Goal: Information Seeking & Learning: Check status

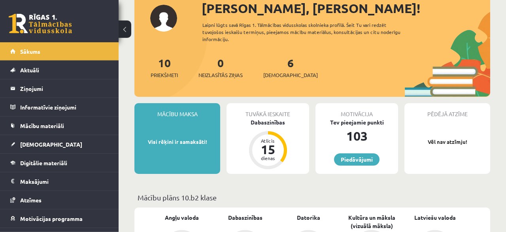
scroll to position [41, 0]
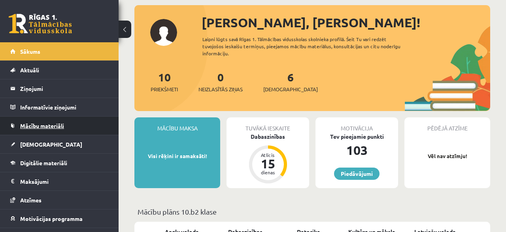
click at [48, 126] on span "Mācību materiāli" at bounding box center [42, 125] width 44 height 7
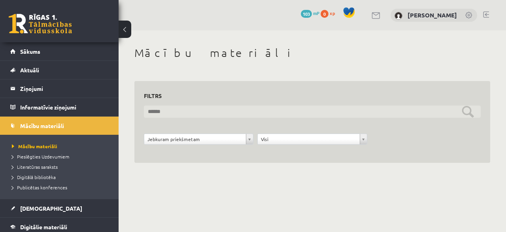
click at [164, 114] on input "text" at bounding box center [312, 112] width 337 height 12
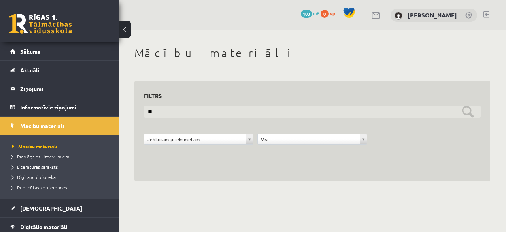
type input "*"
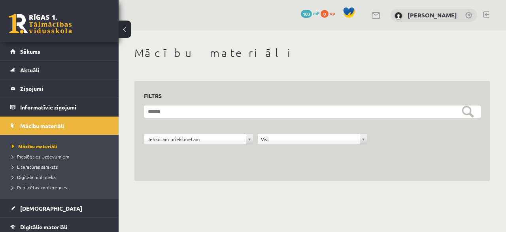
click at [51, 158] on span "Pieslēgties Uzdevumiem" at bounding box center [40, 156] width 57 height 6
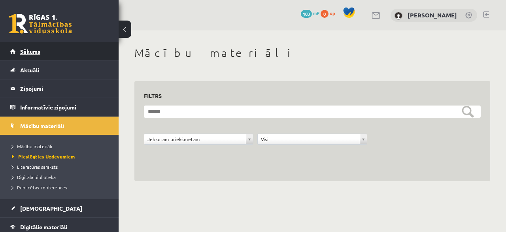
click at [29, 52] on span "Sākums" at bounding box center [30, 51] width 20 height 7
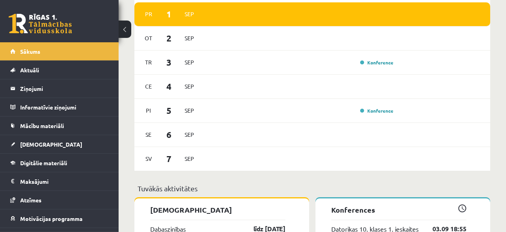
scroll to position [452, 0]
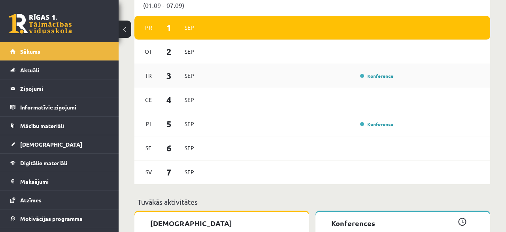
click at [376, 72] on div "Konference" at bounding box center [376, 76] width 40 height 8
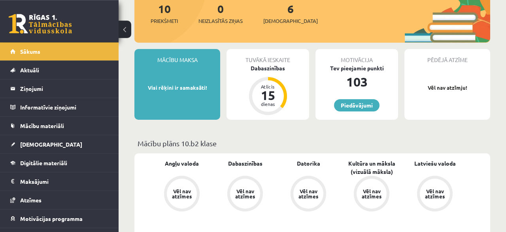
scroll to position [123, 0]
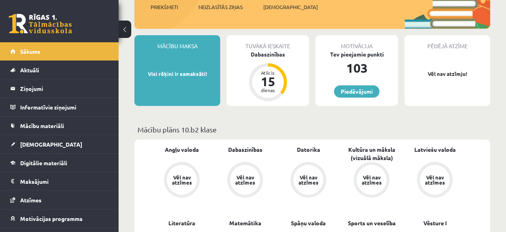
click at [245, 175] on div "Vēl nav atzīmes" at bounding box center [245, 180] width 22 height 10
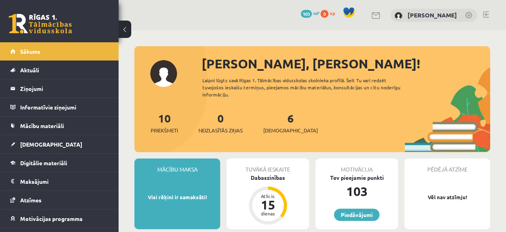
scroll to position [123, 0]
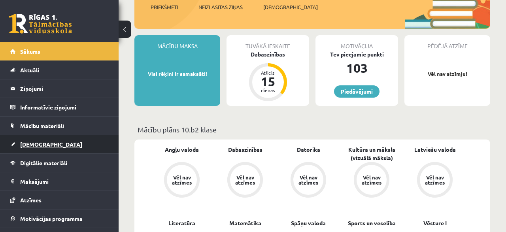
click at [26, 145] on span "[DEMOGRAPHIC_DATA]" at bounding box center [51, 144] width 62 height 7
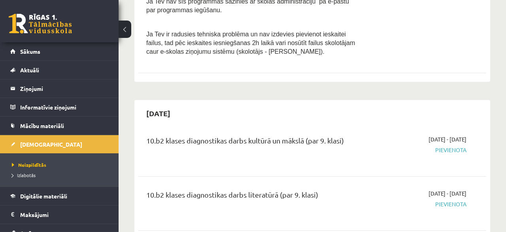
scroll to position [699, 0]
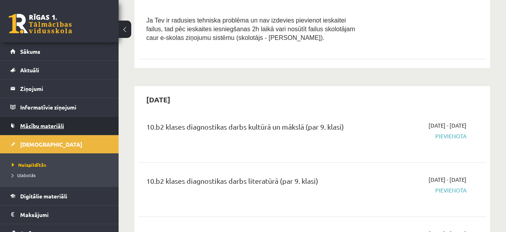
click at [44, 124] on span "Mācību materiāli" at bounding box center [42, 125] width 44 height 7
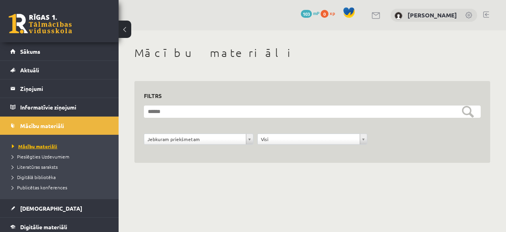
click at [50, 147] on span "Mācību materiāli" at bounding box center [34, 146] width 45 height 6
click at [244, 137] on body "0 Dāvanas 103 mP 0 xp [PERSON_NAME] Sākums Aktuāli Kā mācīties eSKOLĀ Kontakti …" at bounding box center [253, 116] width 506 height 232
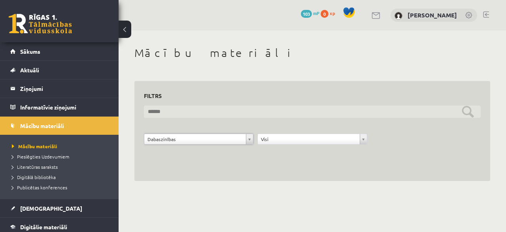
click at [469, 112] on input "text" at bounding box center [312, 112] width 337 height 12
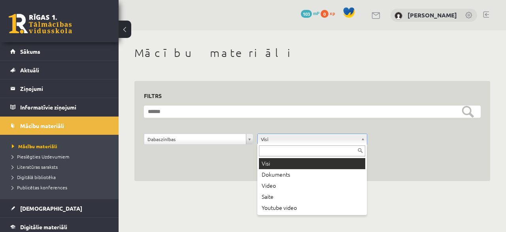
click at [289, 135] on body "0 Dāvanas 103 mP 0 xp [PERSON_NAME] Sākums Aktuāli Kā mācīties eSKOLĀ Kontakti …" at bounding box center [253, 116] width 506 height 232
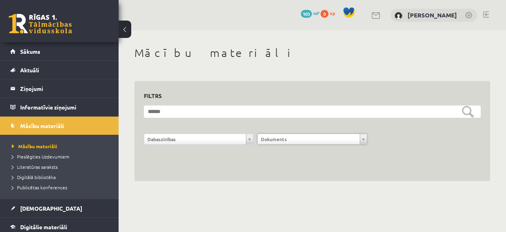
click at [297, 140] on body "0 Dāvanas 103 mP 0 xp [PERSON_NAME] Sākums Aktuāli Kā mācīties eSKOLĀ Kontakti …" at bounding box center [253, 116] width 506 height 232
click at [278, 140] on body "0 Dāvanas 103 mP 0 xp [PERSON_NAME] Sākums Aktuāli Kā mācīties eSKOLĀ Kontakti …" at bounding box center [253, 116] width 506 height 232
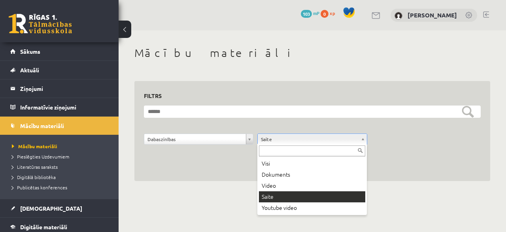
click at [276, 138] on body "0 Dāvanas 103 mP 0 xp [PERSON_NAME] Sākums Aktuāli Kā mācīties eSKOLĀ Kontakti …" at bounding box center [253, 116] width 506 height 232
